Goal: Transaction & Acquisition: Obtain resource

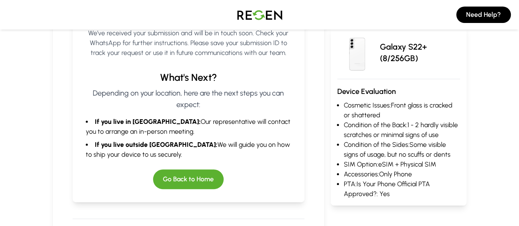
scroll to position [191, 0]
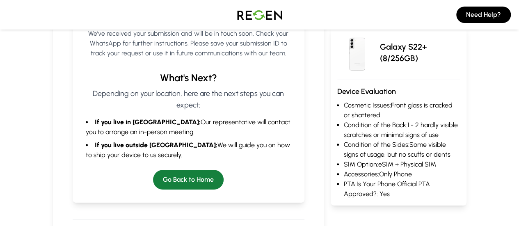
click at [165, 170] on button "Go Back to Home" at bounding box center [188, 180] width 71 height 20
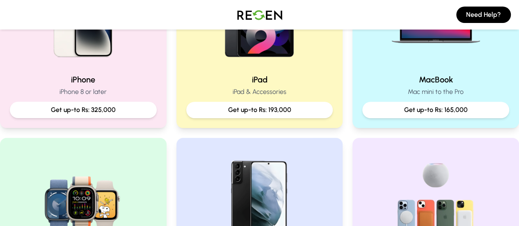
scroll to position [246, 0]
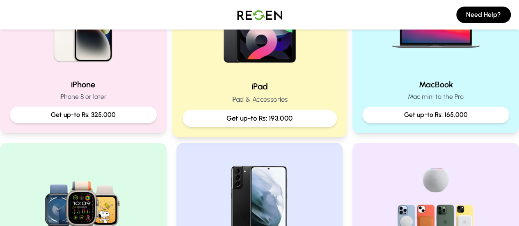
click at [245, 114] on p "Get up-to Rs: 193,000" at bounding box center [260, 118] width 140 height 10
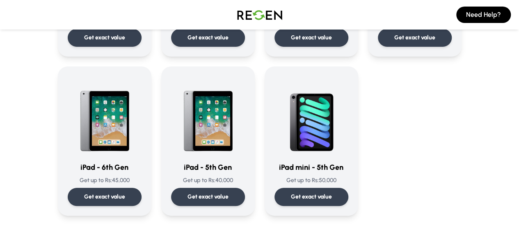
scroll to position [530, 0]
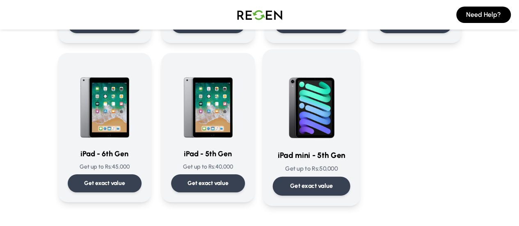
click at [350, 91] on img at bounding box center [311, 100] width 78 height 83
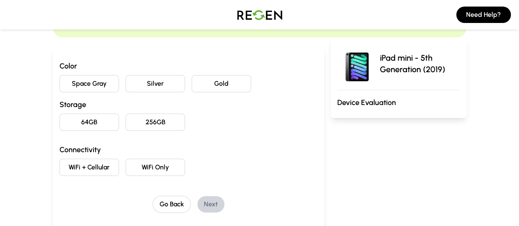
scroll to position [66, 0]
click at [126, 121] on button "256GB" at bounding box center [155, 121] width 59 height 17
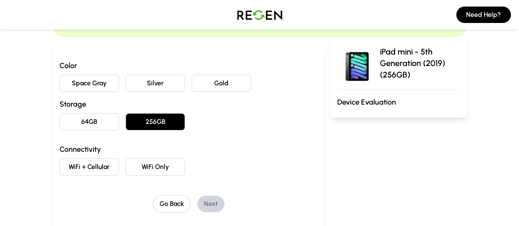
click at [62, 168] on button "WiFi + Cellular" at bounding box center [88, 166] width 59 height 17
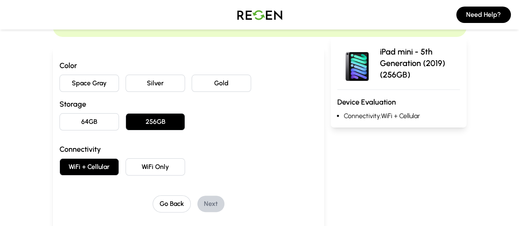
click at [126, 168] on button "WiFi Only" at bounding box center [155, 166] width 59 height 17
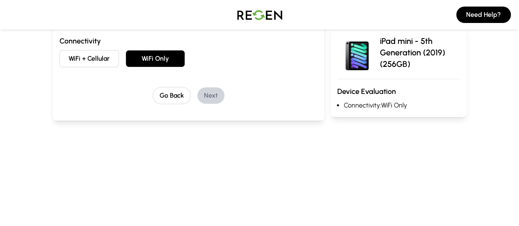
scroll to position [0, 0]
